Goal: Find specific page/section: Find specific page/section

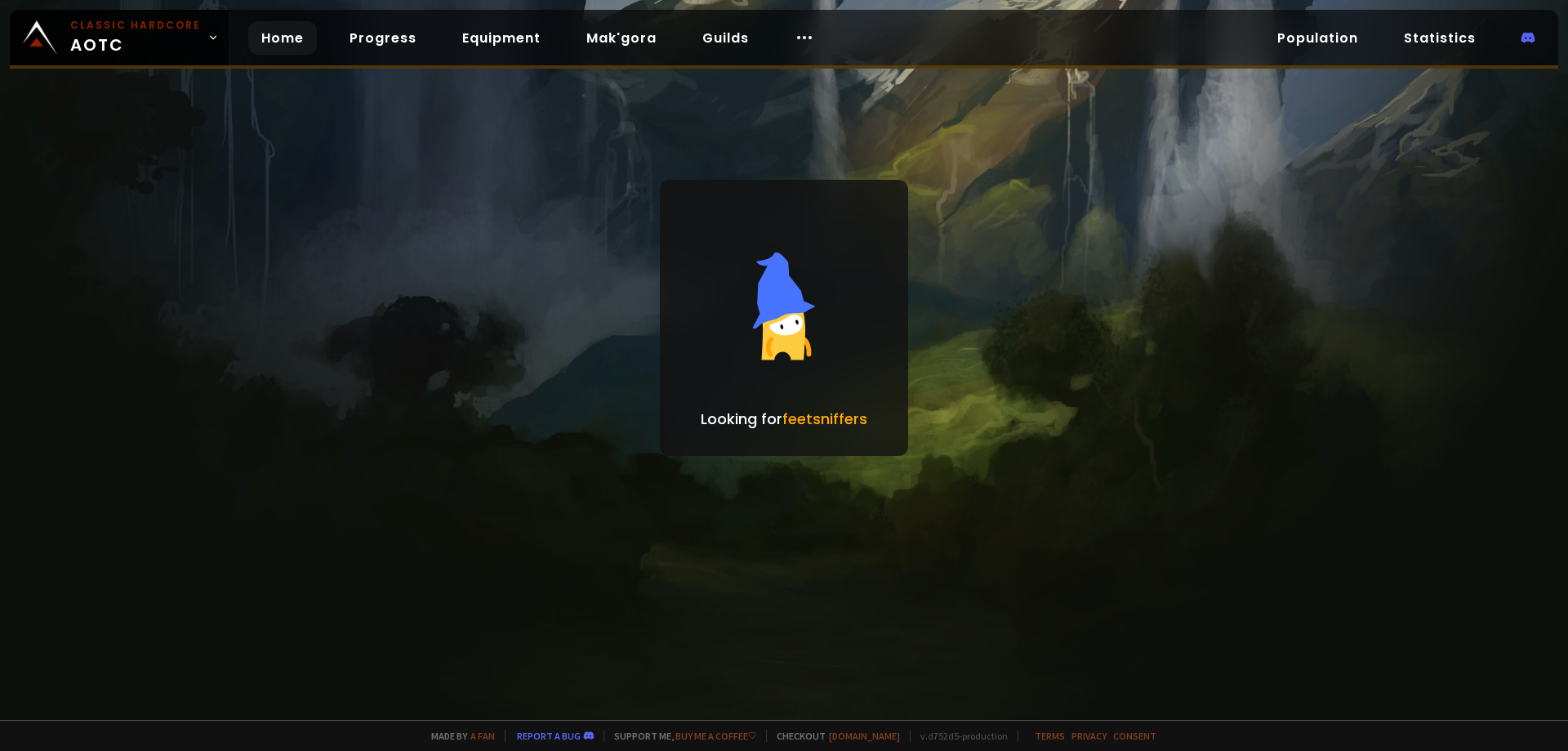
click at [263, 43] on link "Home" at bounding box center [282, 37] width 69 height 33
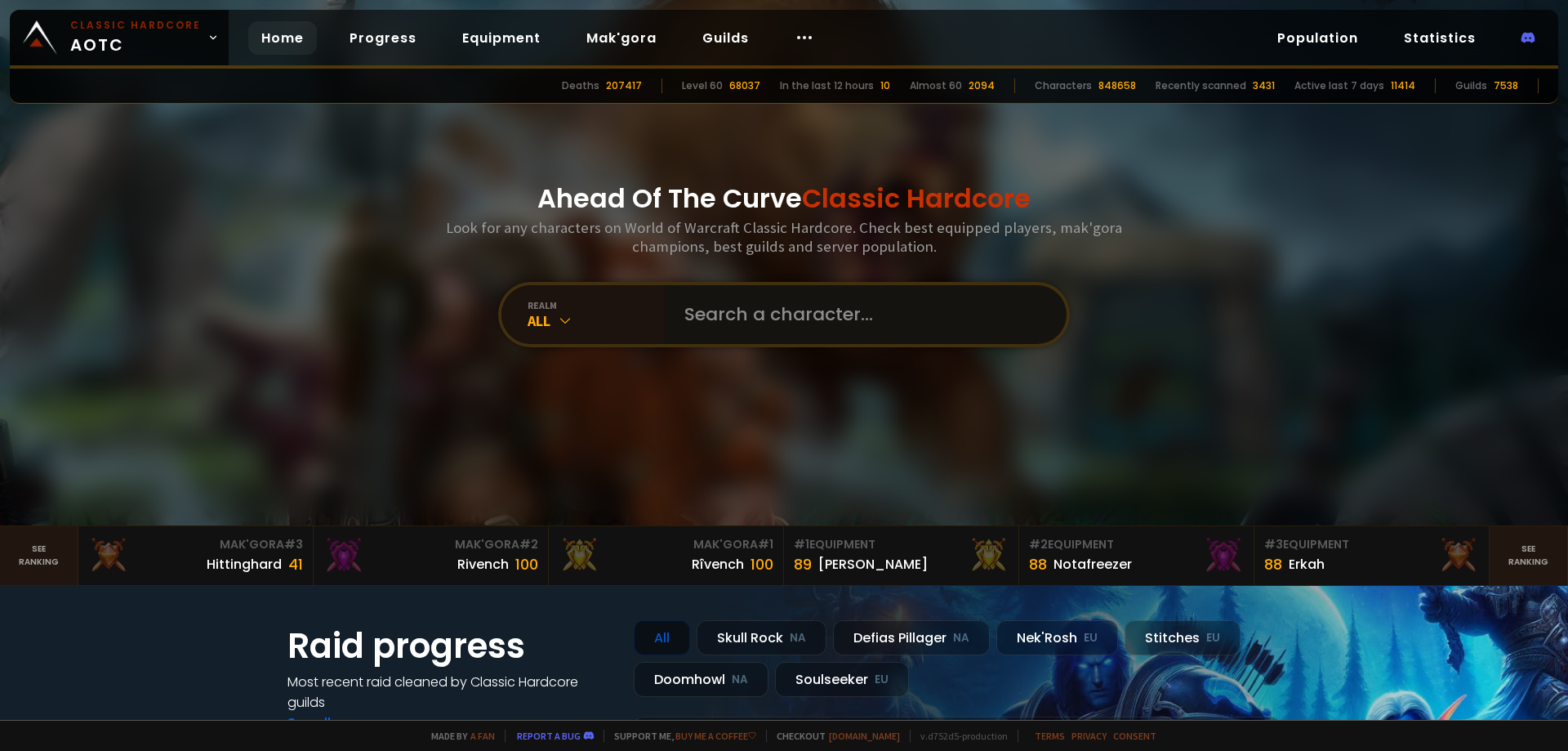
click at [775, 321] on input "text" at bounding box center [861, 315] width 372 height 59
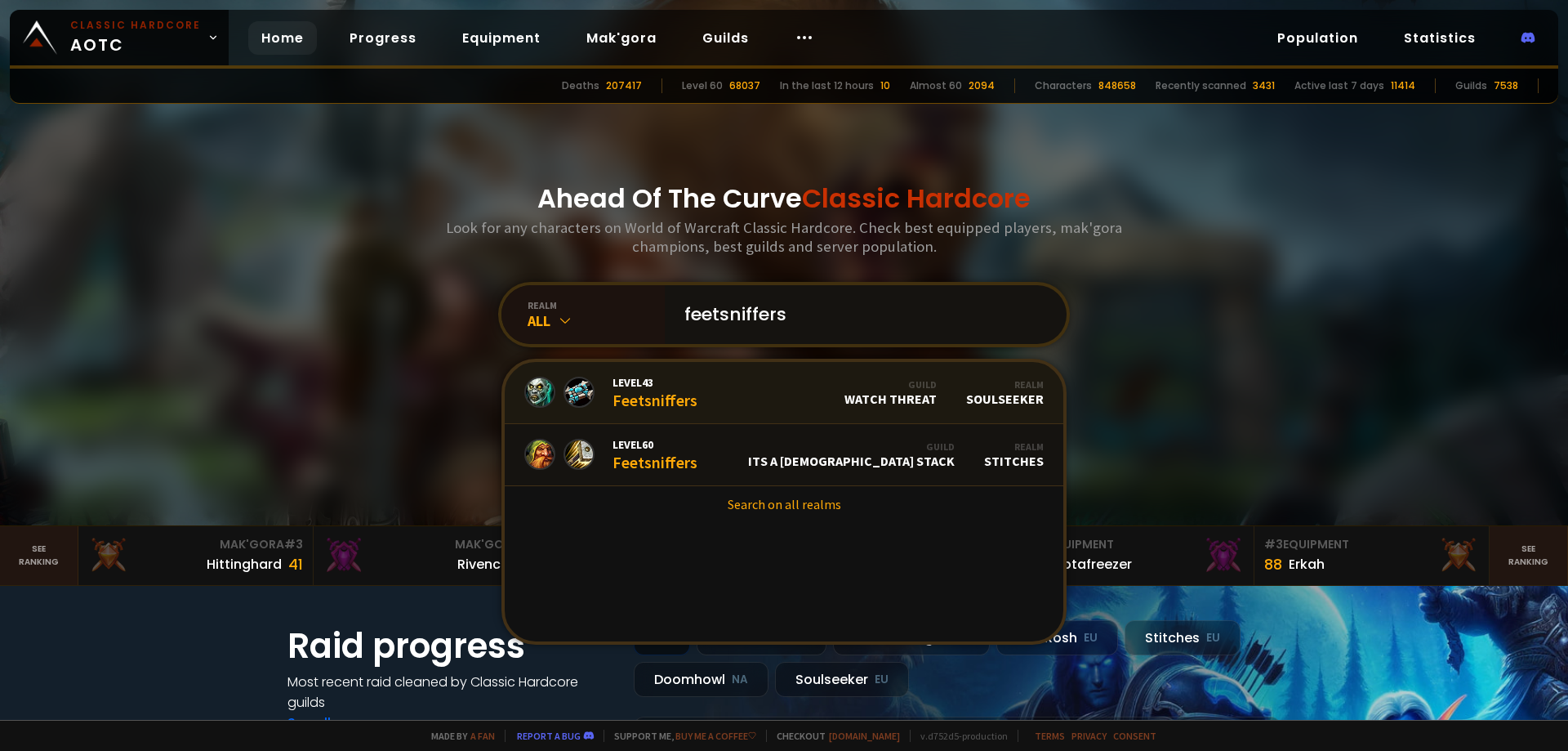
type input "feetsniffers"
click at [655, 398] on div "Level 43 Feetsniffers" at bounding box center [655, 392] width 85 height 35
